Goal: Task Accomplishment & Management: Manage account settings

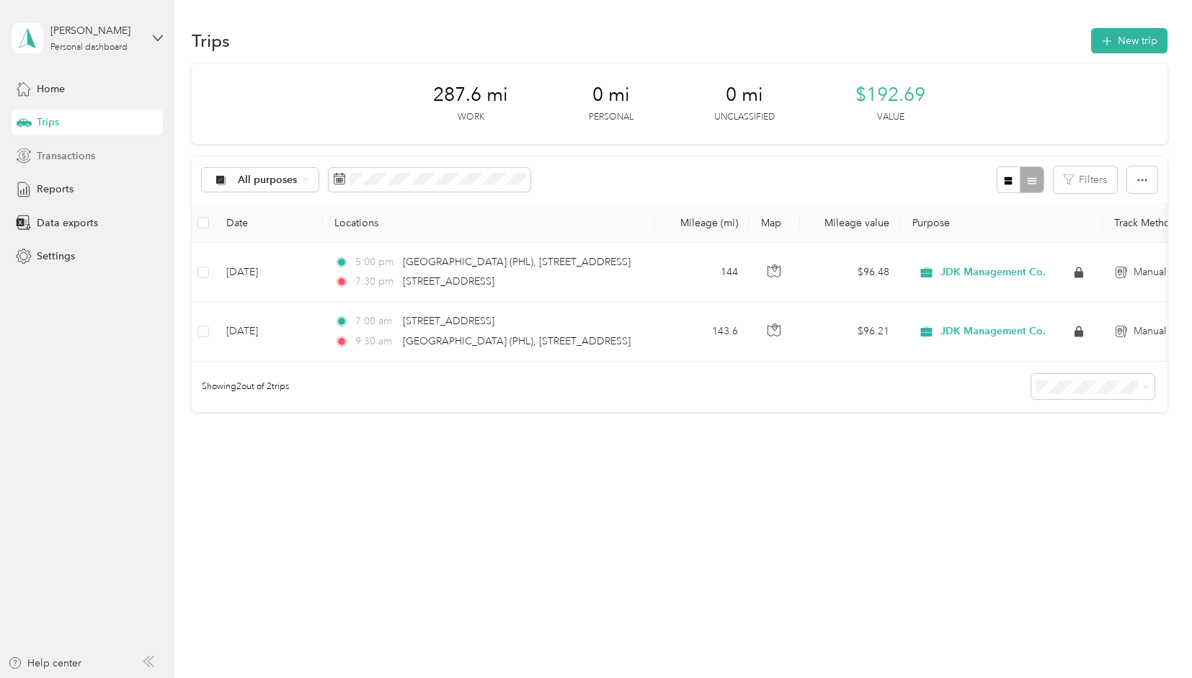
click at [79, 156] on span "Transactions" at bounding box center [66, 155] width 58 height 15
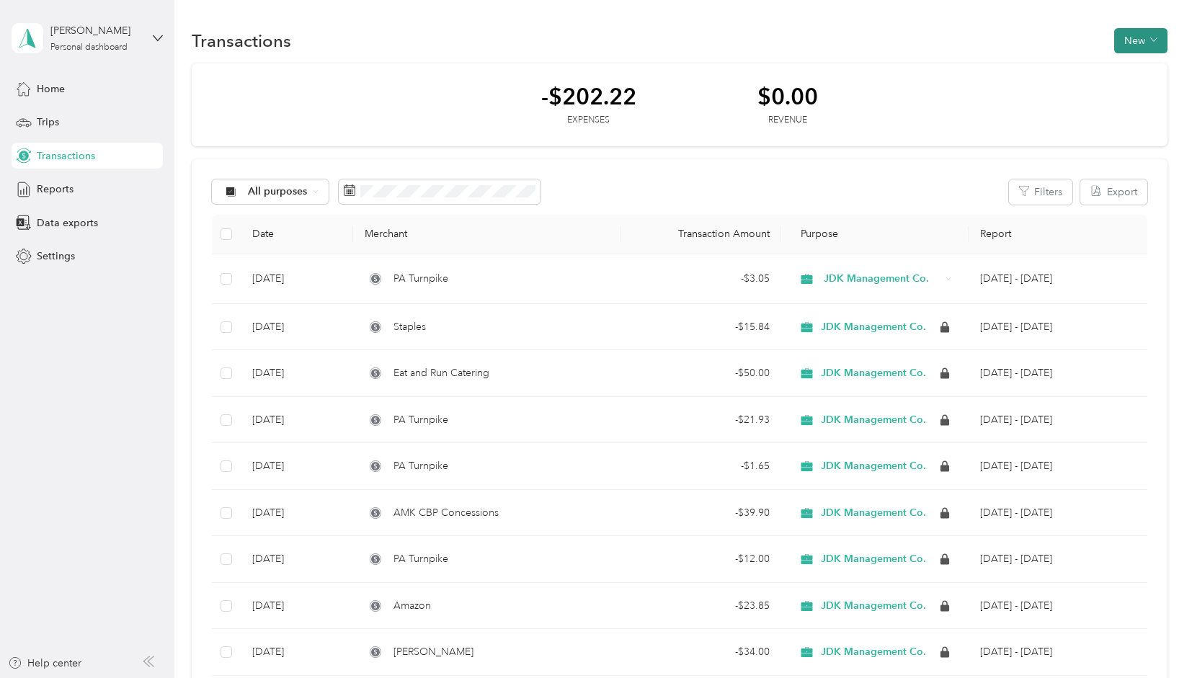
click at [1137, 48] on button "New" at bounding box center [1140, 40] width 53 height 25
click at [1130, 61] on span "Expense" at bounding box center [1132, 68] width 39 height 15
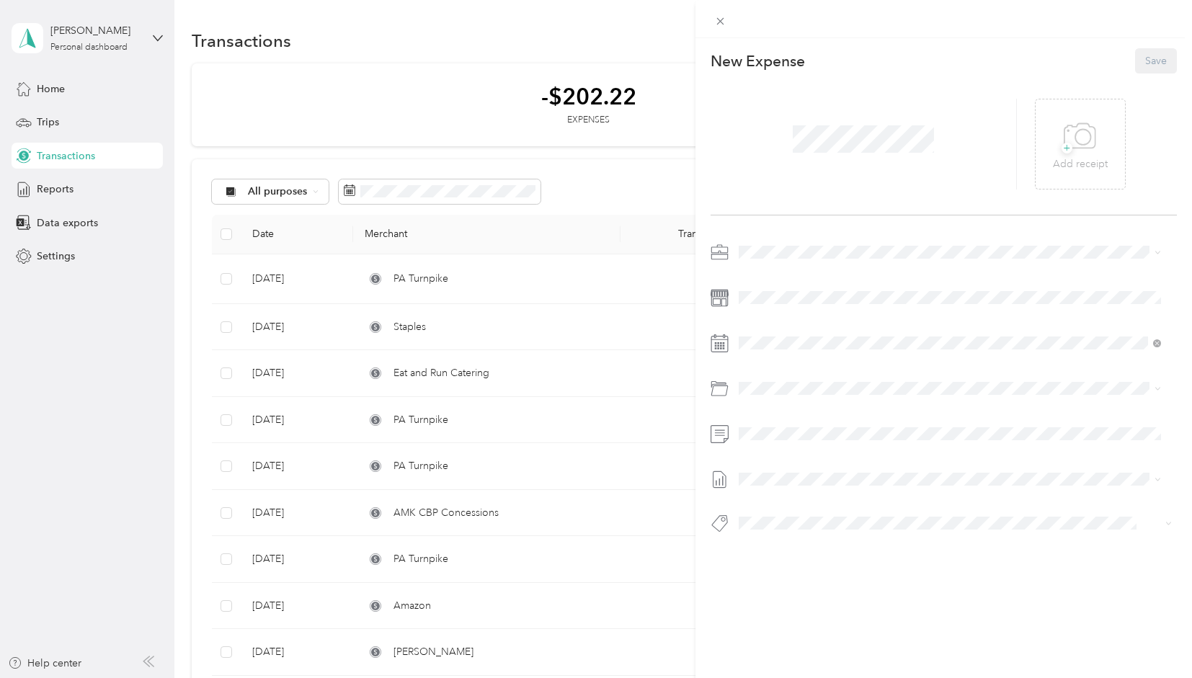
click at [826, 161] on div at bounding box center [863, 144] width 307 height 91
click at [824, 155] on span at bounding box center [862, 138] width 151 height 37
click at [801, 472] on div "30" at bounding box center [805, 474] width 19 height 18
click at [1150, 64] on button "Save" at bounding box center [1156, 60] width 42 height 25
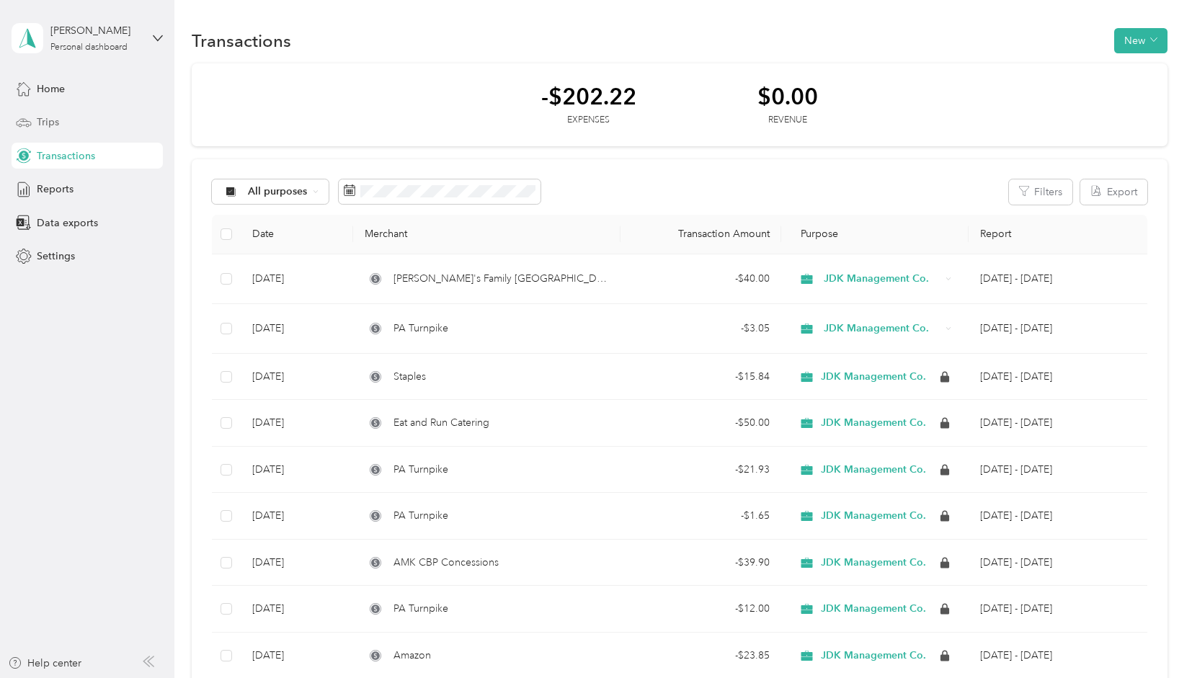
click at [92, 119] on div "Trips" at bounding box center [87, 123] width 151 height 26
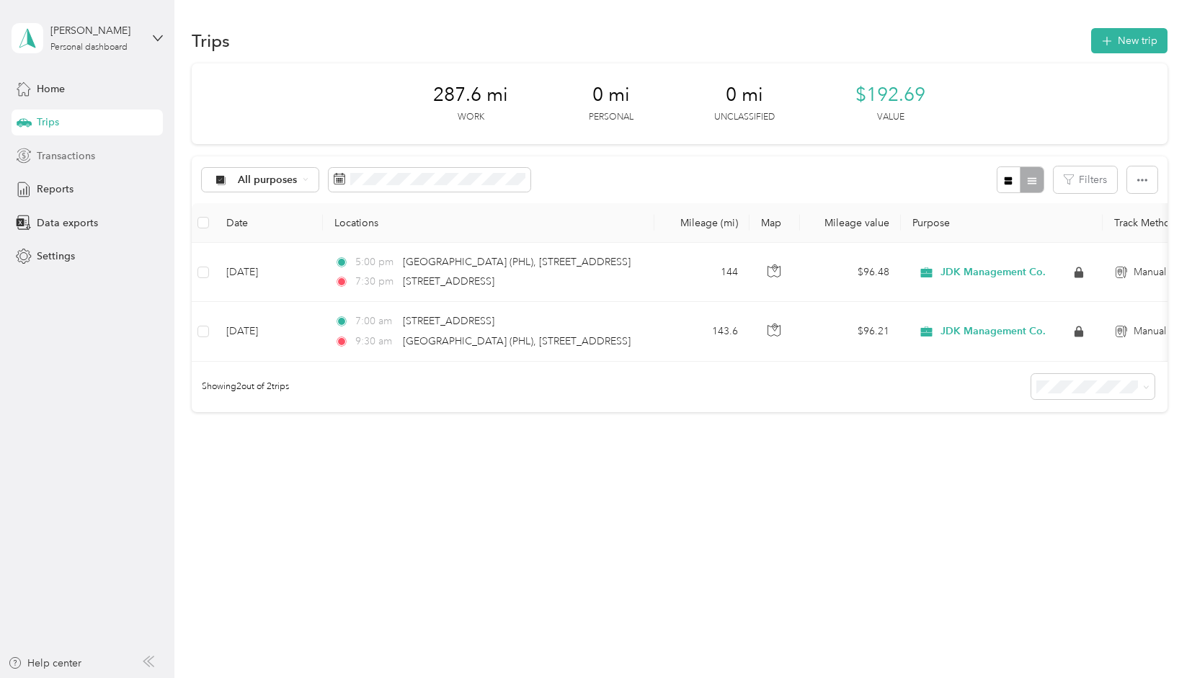
click at [73, 151] on span "Transactions" at bounding box center [66, 155] width 58 height 15
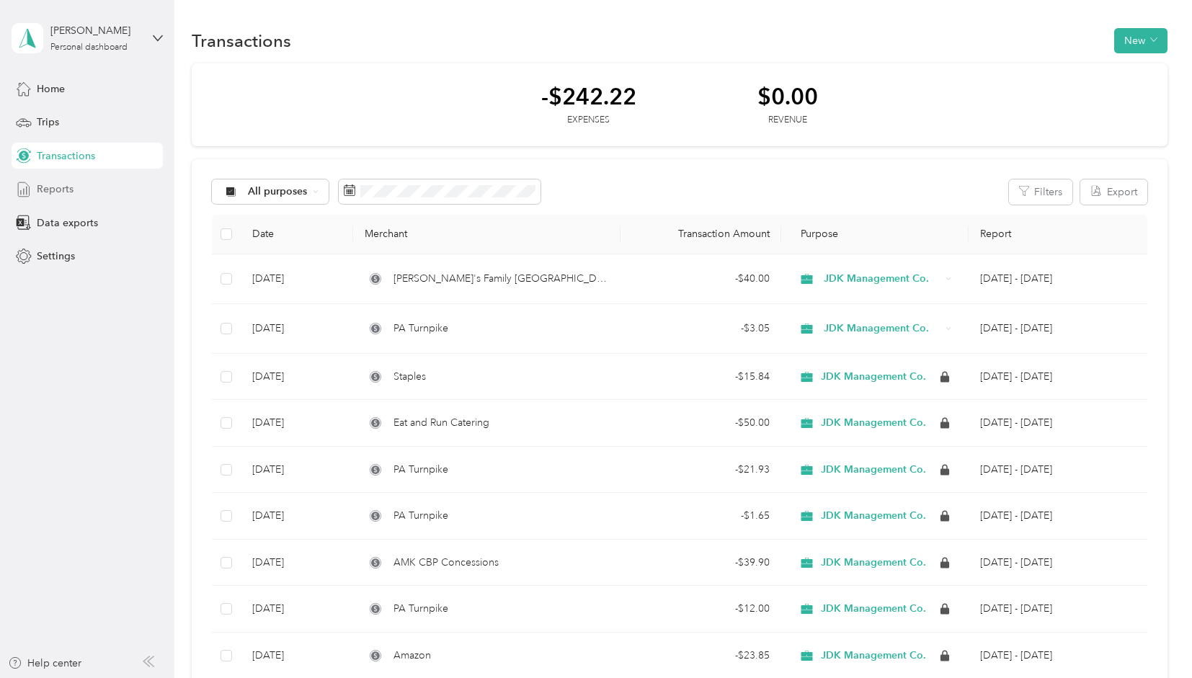
click at [66, 191] on span "Reports" at bounding box center [55, 189] width 37 height 15
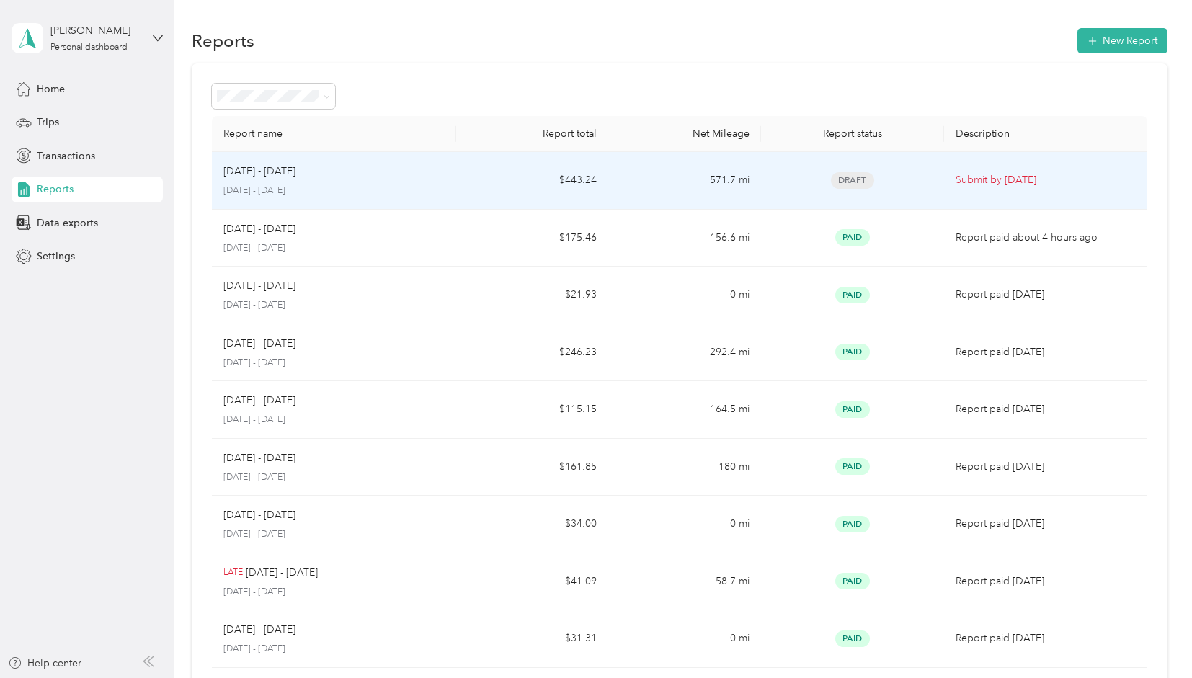
click at [651, 188] on td "571.7 mi" at bounding box center [684, 181] width 152 height 58
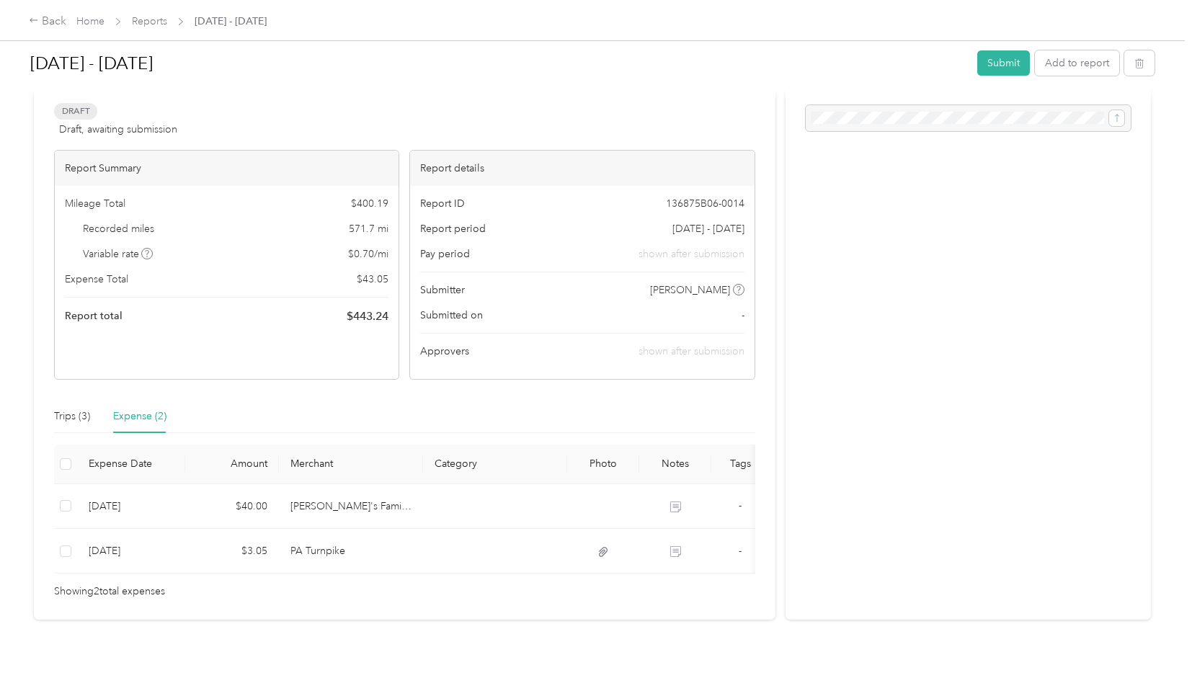
scroll to position [64, 0]
click at [1064, 68] on button "Add to report" at bounding box center [1076, 62] width 84 height 25
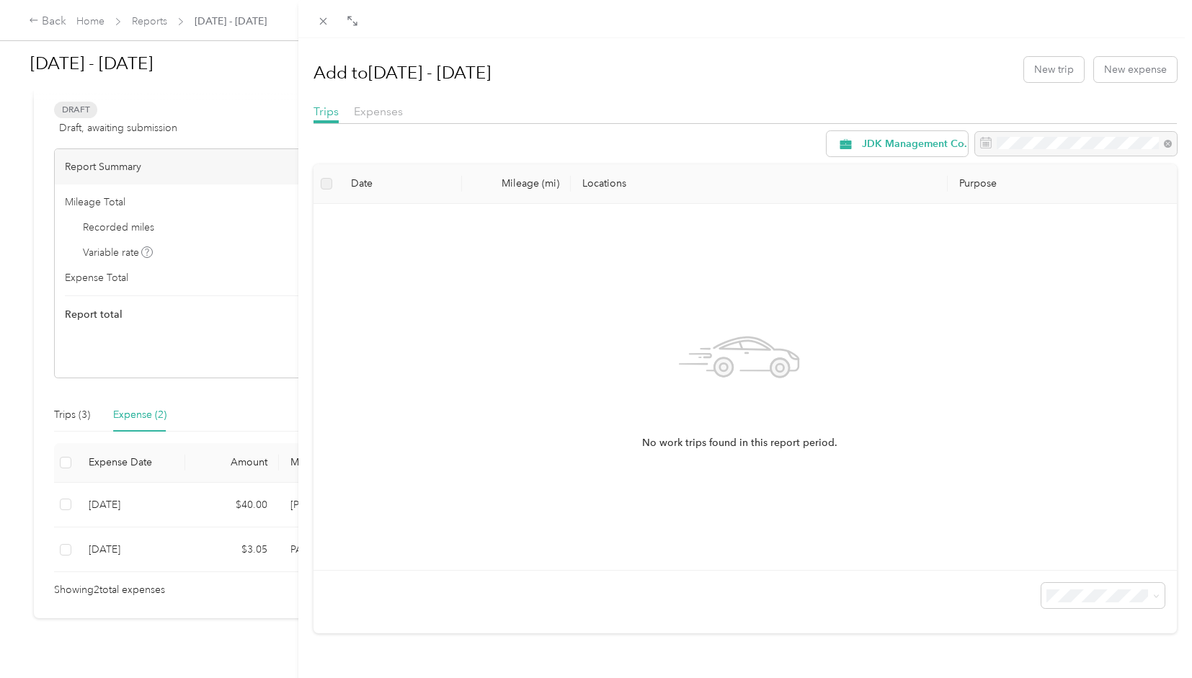
click at [1122, 84] on div "Add to Sep 1 - 30, 2025 New trip New expense" at bounding box center [745, 69] width 864 height 42
click at [1130, 74] on button "New expense" at bounding box center [1135, 69] width 83 height 25
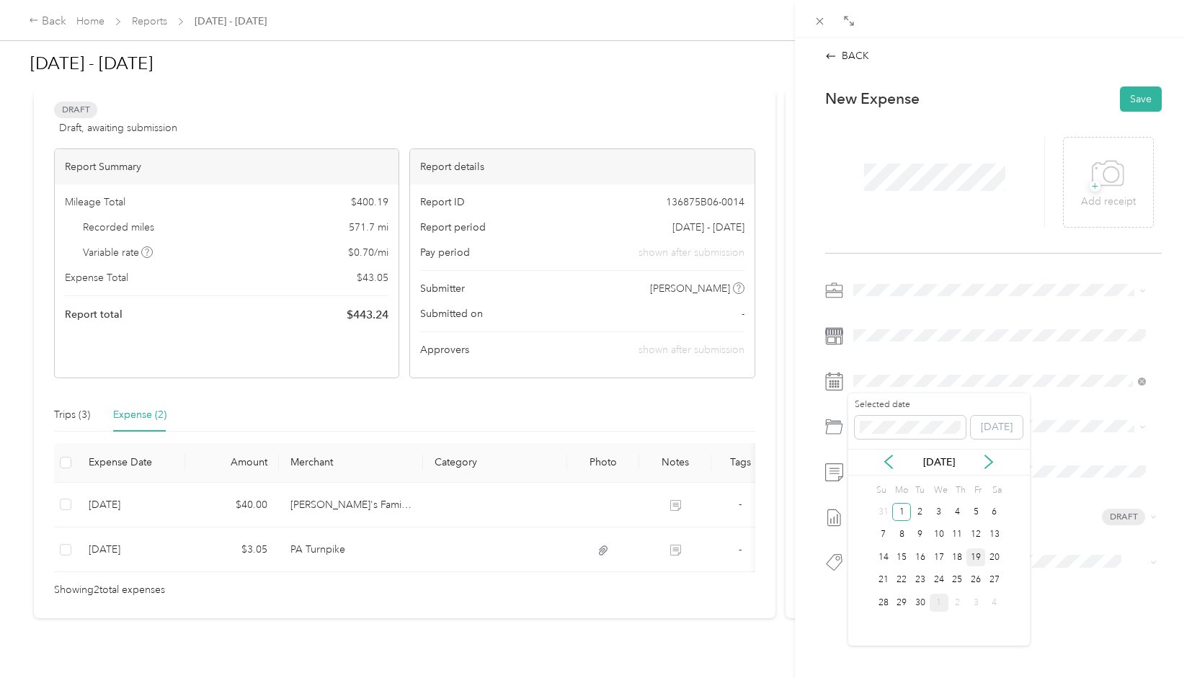
click at [980, 558] on div "19" at bounding box center [975, 557] width 19 height 18
click at [957, 550] on div "18" at bounding box center [957, 557] width 19 height 18
click at [877, 160] on span at bounding box center [934, 176] width 151 height 37
click at [1091, 200] on p "Add receipt" at bounding box center [1108, 202] width 55 height 16
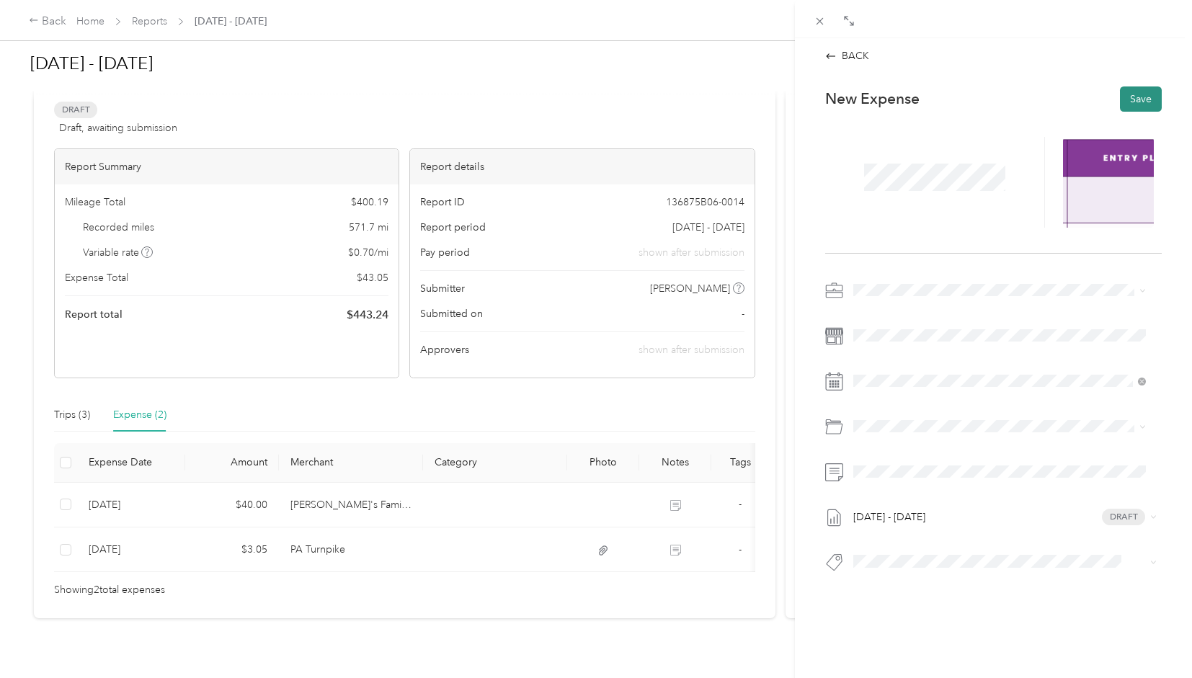
click at [1130, 89] on button "Save" at bounding box center [1140, 98] width 42 height 25
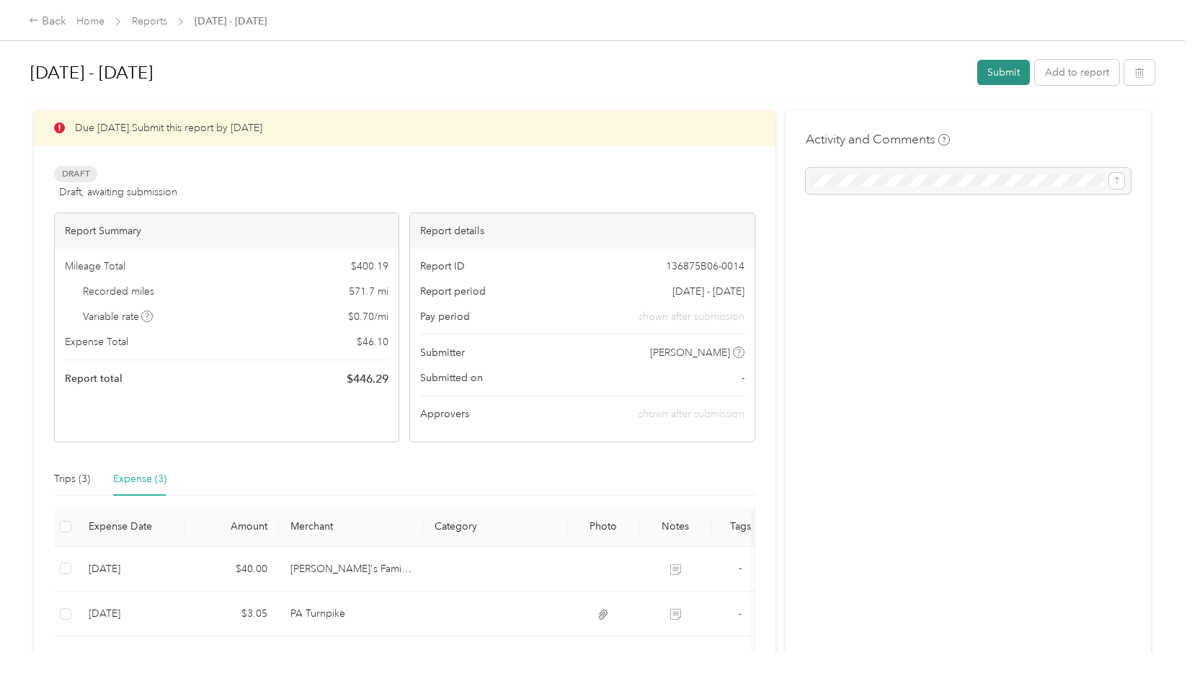
click at [998, 76] on button "Submit" at bounding box center [1003, 72] width 53 height 25
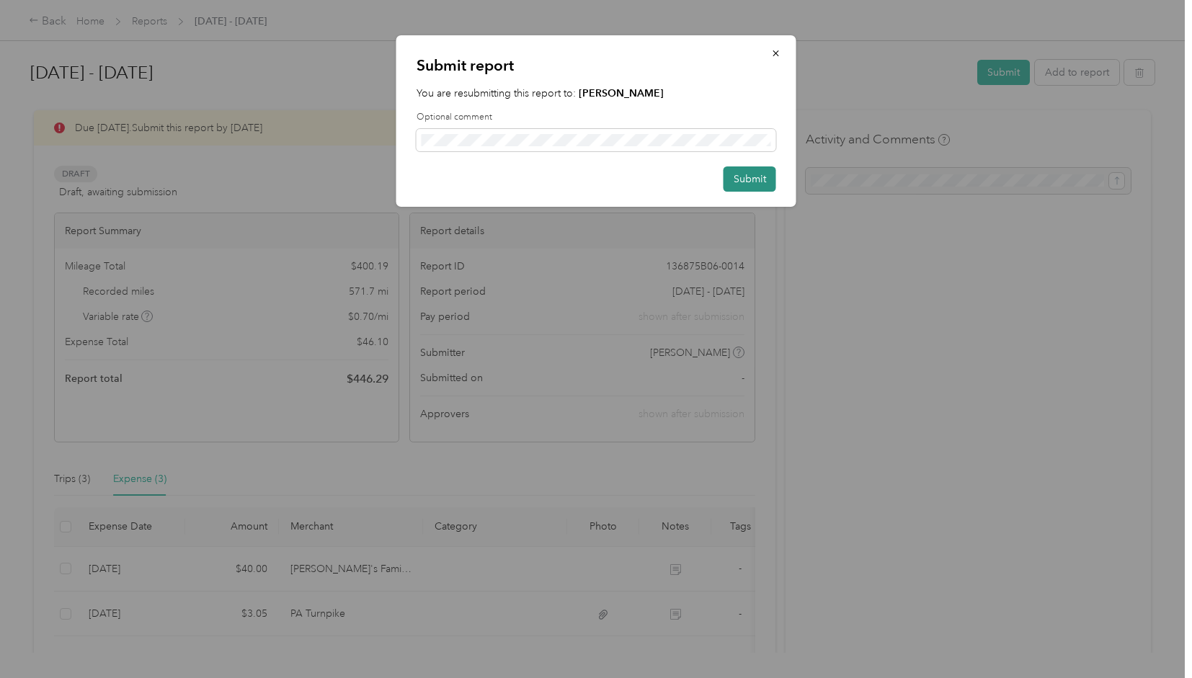
click at [751, 172] on button "Submit" at bounding box center [749, 178] width 53 height 25
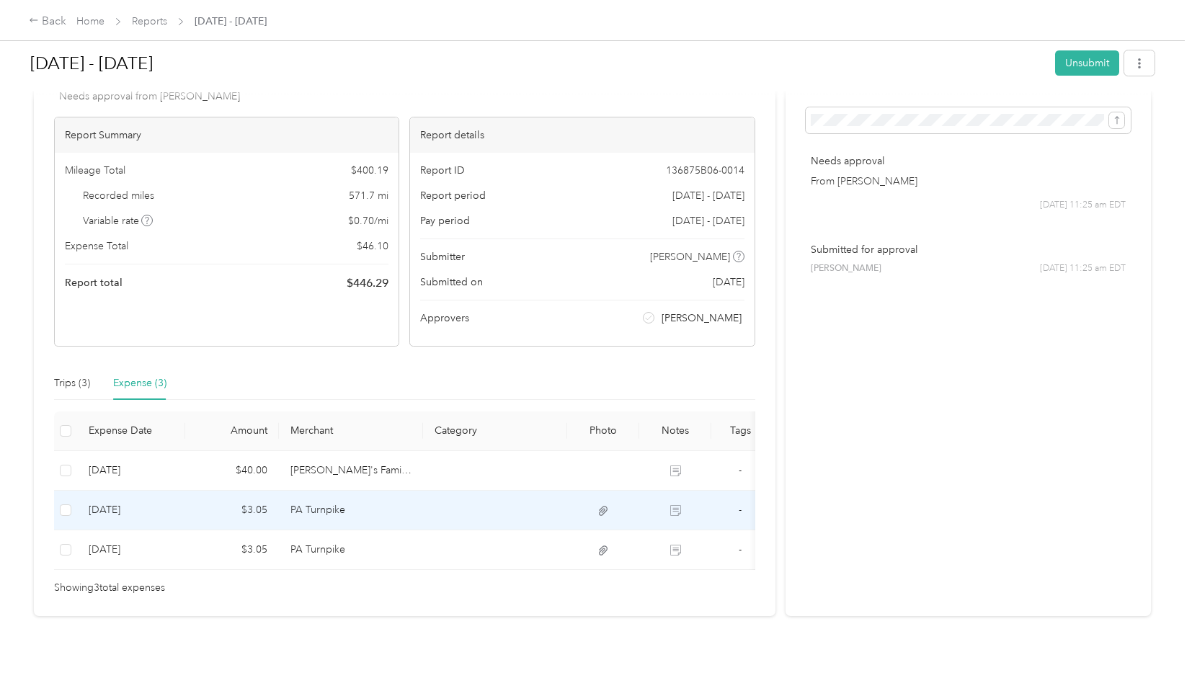
scroll to position [62, 0]
